Goal: Transaction & Acquisition: Purchase product/service

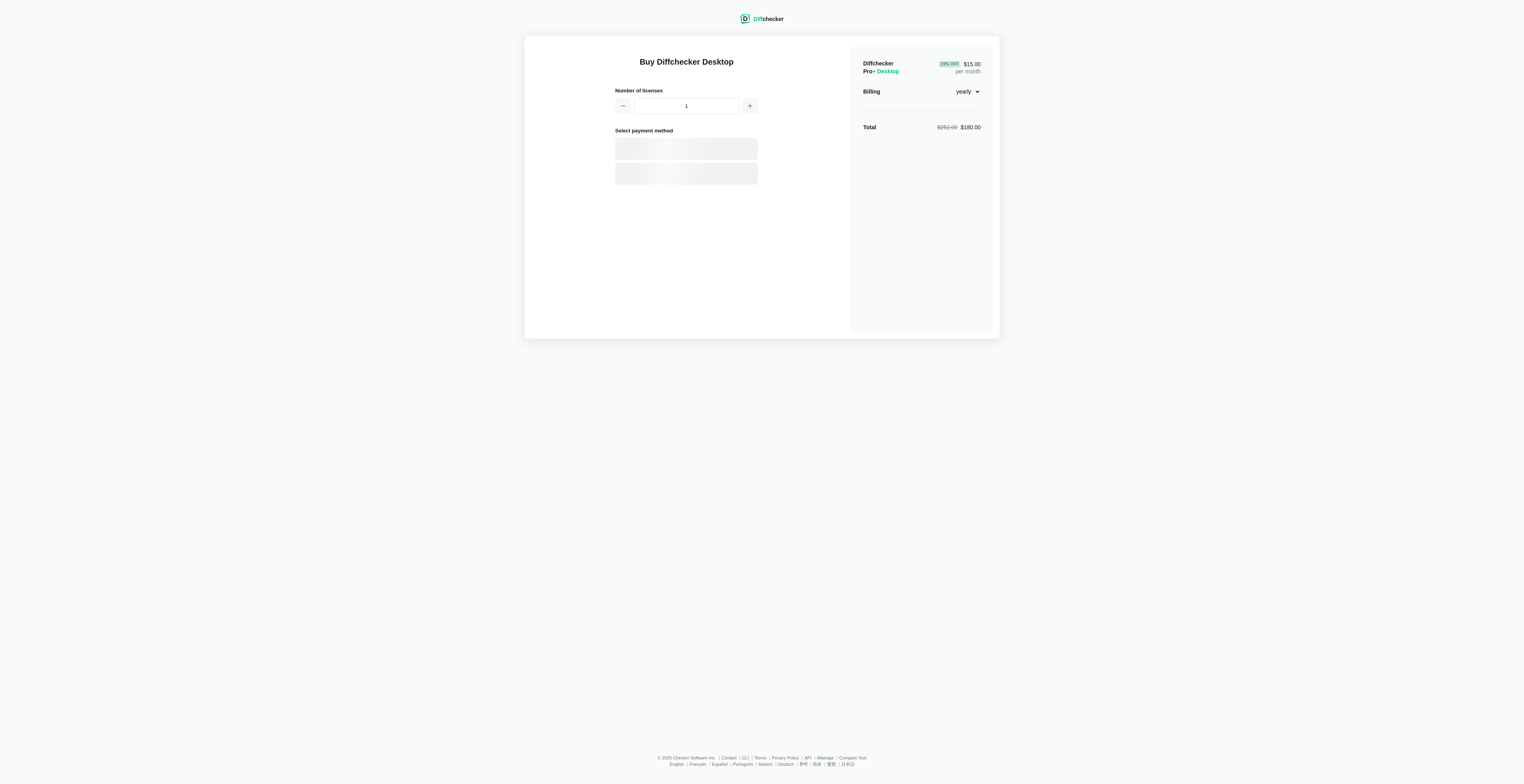
select select "desktop-yearly-180"
click at [684, 148] on div "Card" at bounding box center [700, 149] width 107 height 8
select select "[GEOGRAPHIC_DATA]"
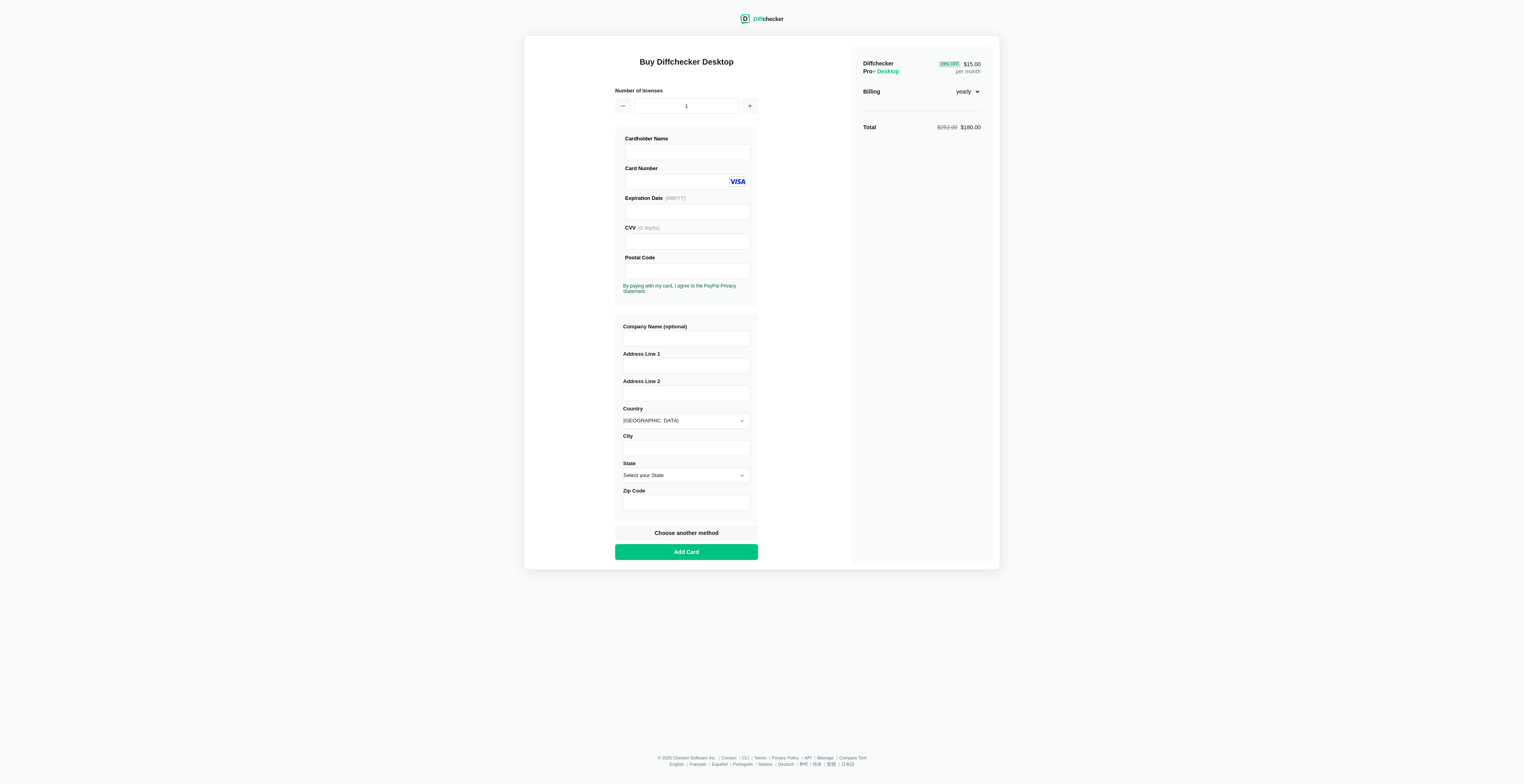
click at [674, 366] on input "Address Line 1" at bounding box center [686, 366] width 127 height 16
type input "[STREET_ADDRESS]"
type input "[PERSON_NAME]"
select select "GA"
type input "30519"
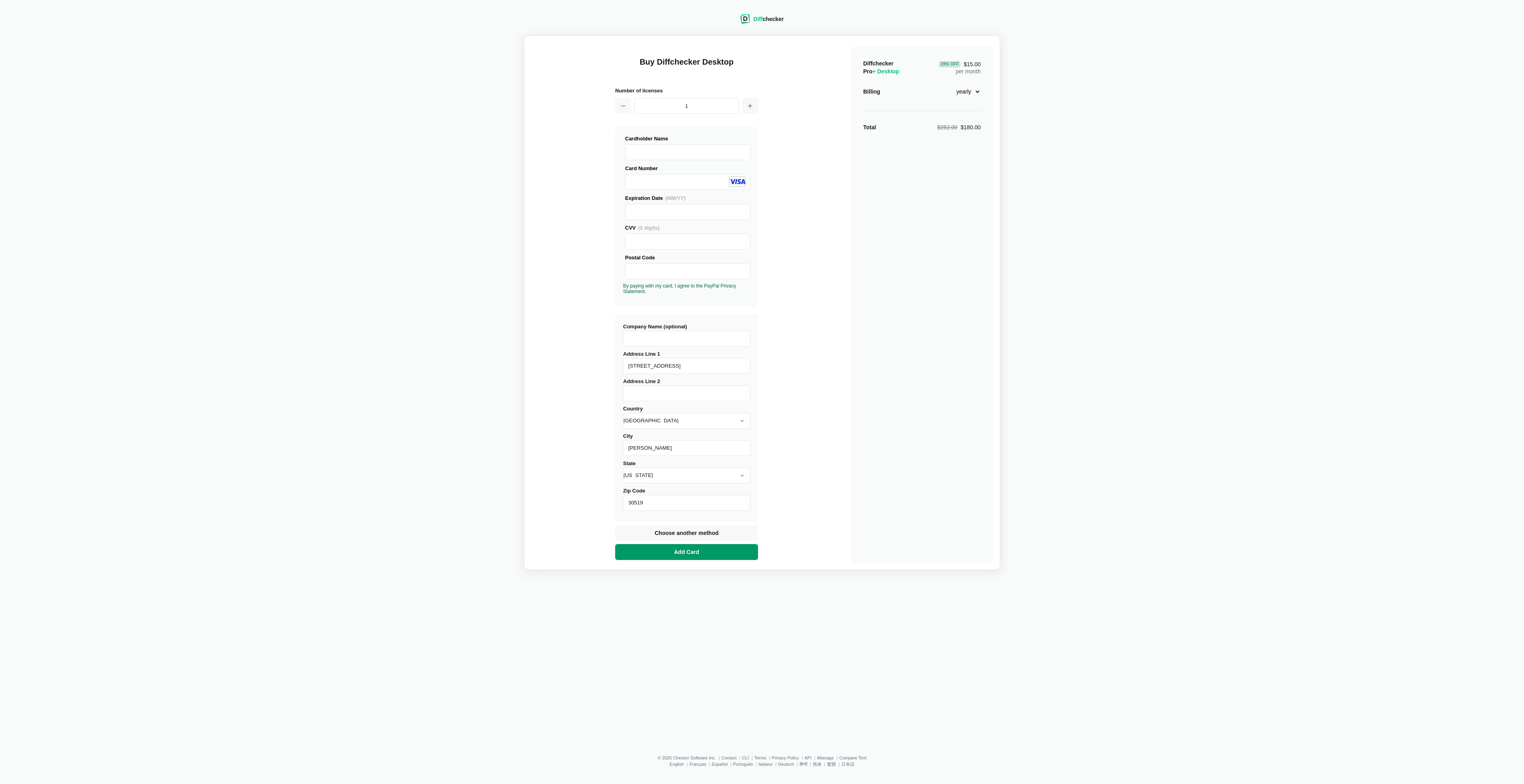
click at [680, 552] on span "Add Card" at bounding box center [687, 552] width 28 height 8
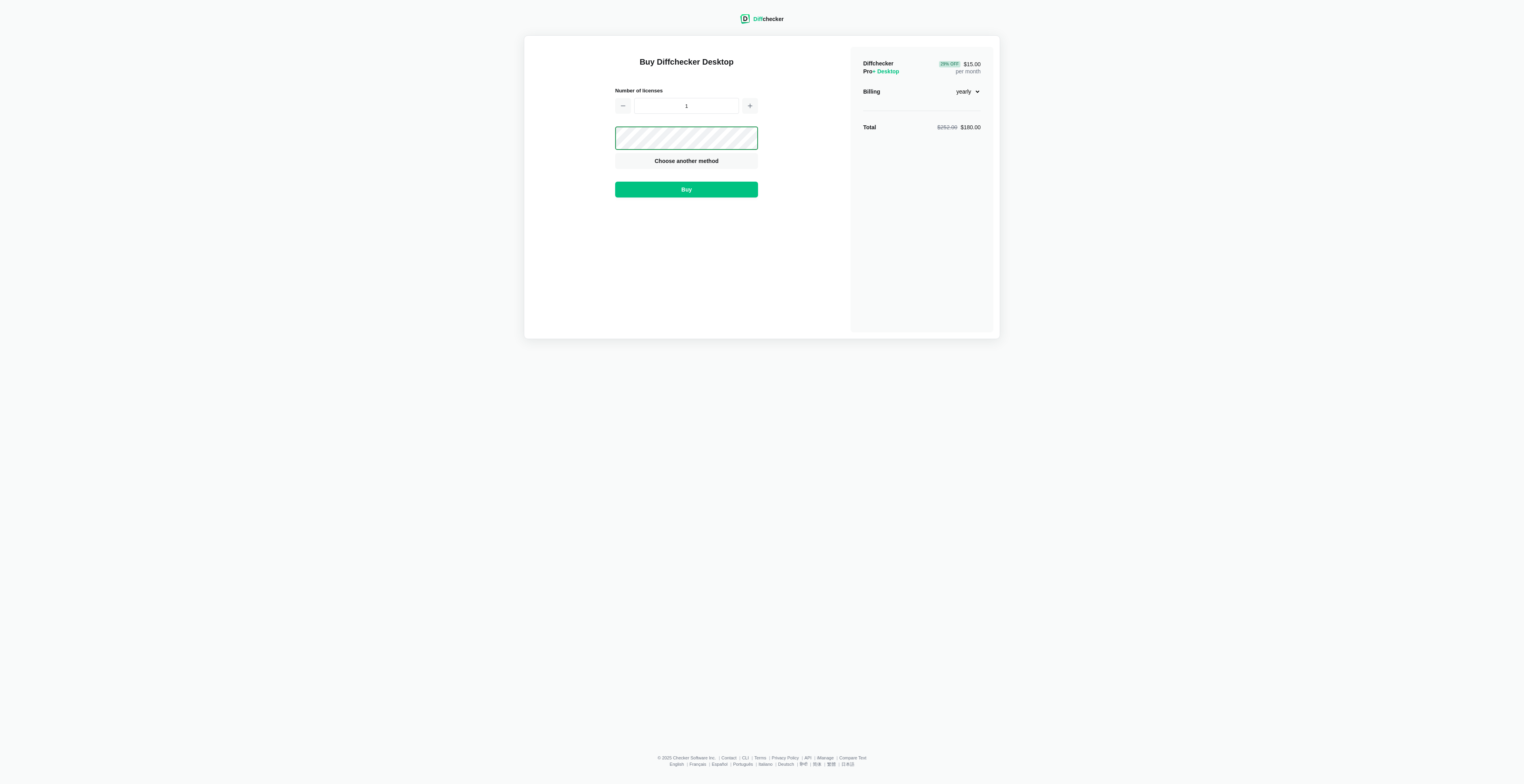
click at [974, 89] on select "monthly yearly" at bounding box center [964, 92] width 34 height 14
select select "desktop-monthly-21"
click at [947, 85] on select "monthly yearly" at bounding box center [964, 92] width 34 height 14
click at [866, 255] on div "Diffchecker Pro + Desktop $21.00 per month Billing monthly yearly Total $21.00" at bounding box center [922, 189] width 143 height 286
click at [694, 189] on button "Buy" at bounding box center [686, 189] width 143 height 16
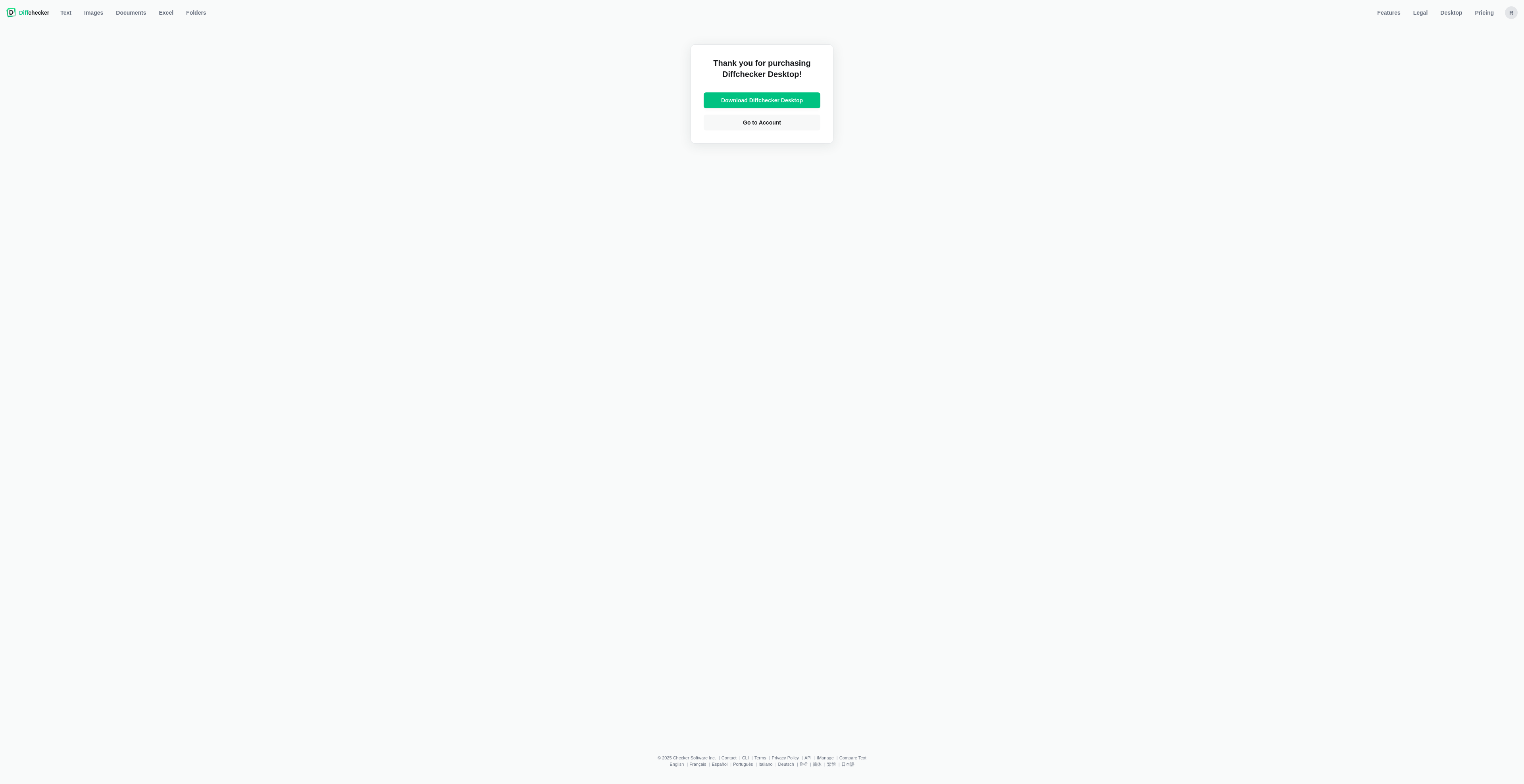
click at [619, 32] on div "Thank you for purchasing Diffchecker Desktop! Download Diffchecker Desktop Go t…" at bounding box center [762, 382] width 1515 height 723
select select "desktop-yearly-180"
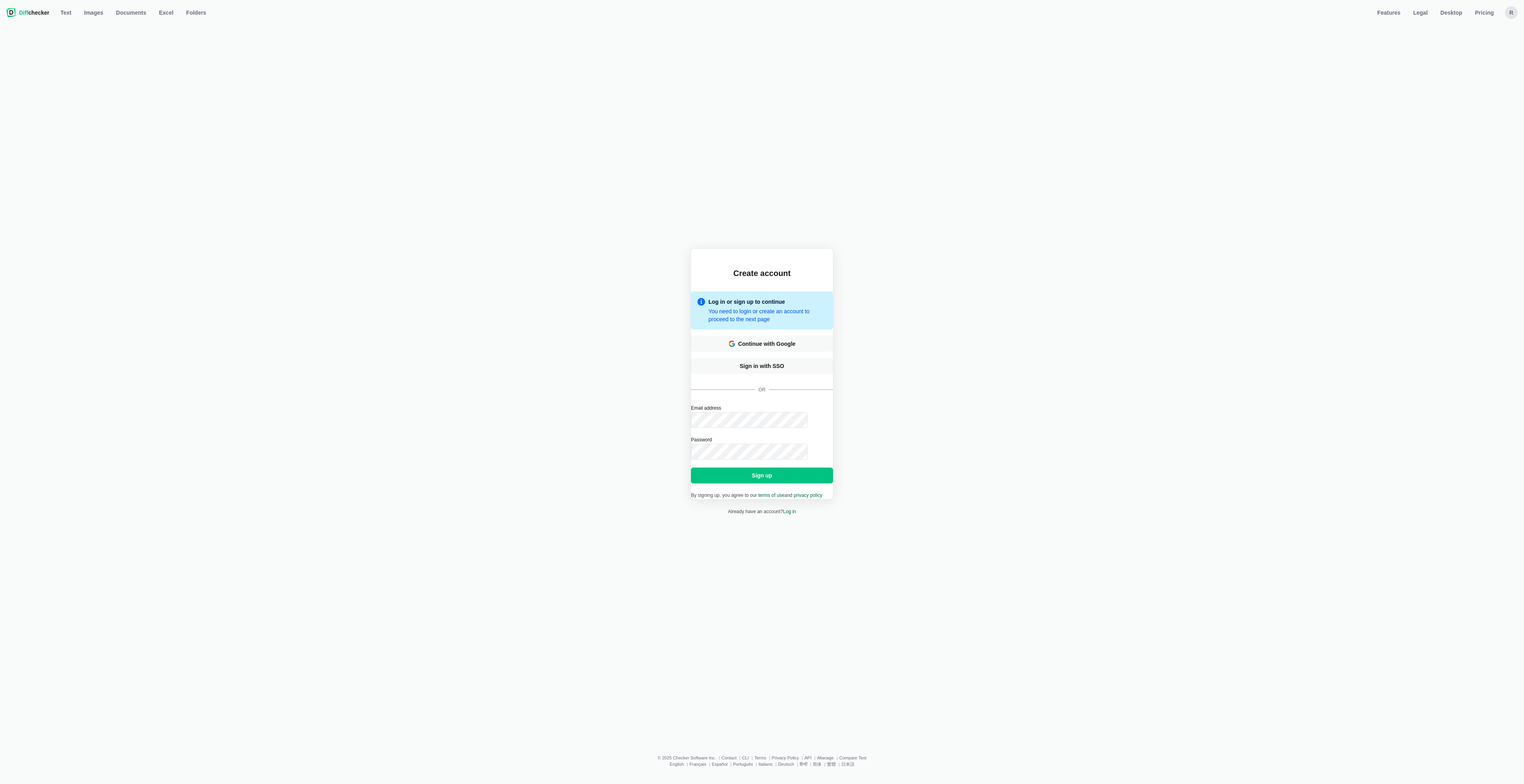
click at [169, 198] on div "Create account Log in or sign up to continue You need to login or create an acc…" at bounding box center [762, 381] width 1515 height 707
